Goal: Navigation & Orientation: Find specific page/section

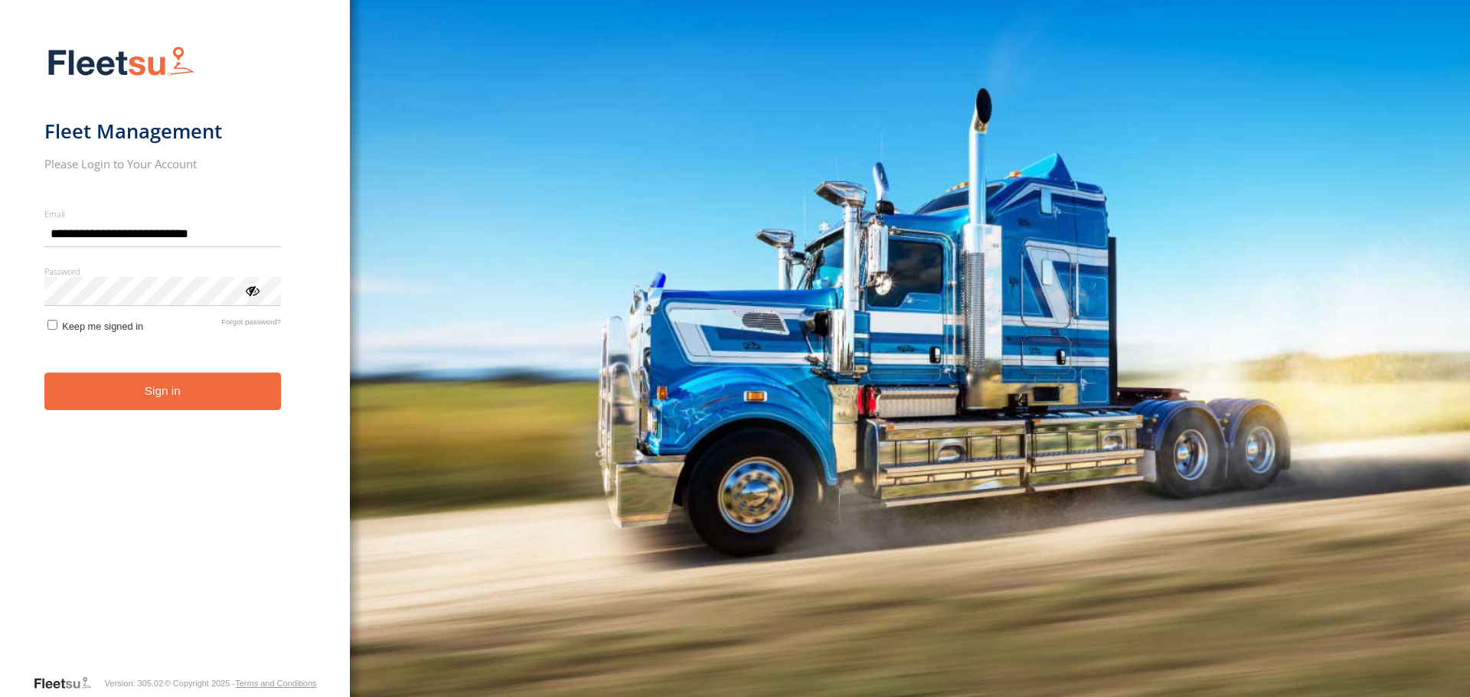
click at [208, 388] on button "Sign in" at bounding box center [162, 392] width 237 height 38
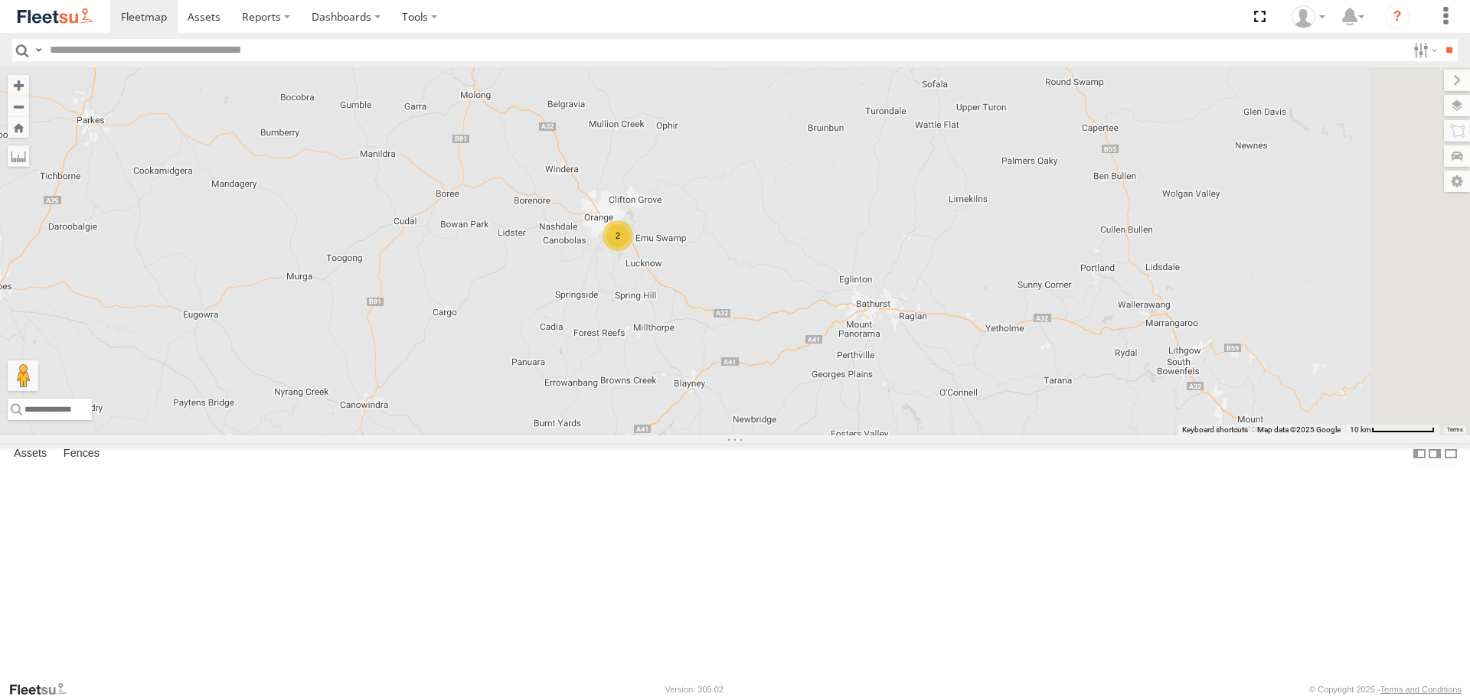
drag, startPoint x: 925, startPoint y: 318, endPoint x: 850, endPoint y: 370, distance: 91.5
click at [850, 370] on div "2" at bounding box center [735, 250] width 1470 height 367
